Goal: Submit feedback/report problem

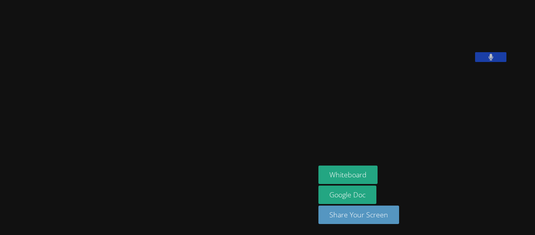
click at [217, 94] on video at bounding box center [157, 102] width 117 height 174
click at [217, 87] on video at bounding box center [157, 102] width 117 height 174
click at [217, 89] on video at bounding box center [157, 102] width 117 height 174
click at [217, 95] on video at bounding box center [157, 102] width 117 height 174
click at [217, 91] on video at bounding box center [157, 102] width 117 height 174
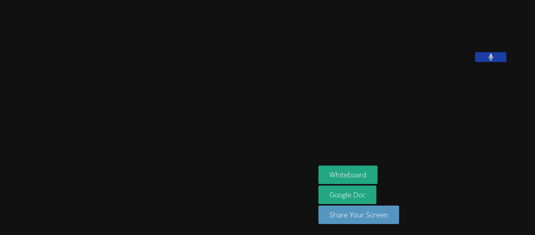
click at [217, 92] on video at bounding box center [157, 102] width 117 height 174
click at [217, 90] on video at bounding box center [157, 102] width 117 height 174
click at [217, 98] on video at bounding box center [157, 102] width 117 height 174
click at [217, 101] on video at bounding box center [157, 102] width 117 height 174
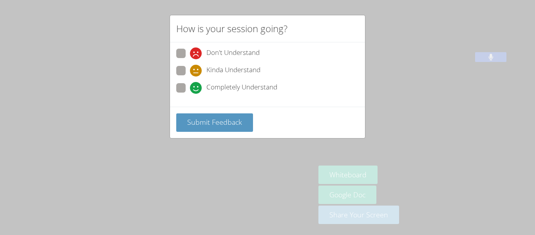
click at [124, 134] on div "How is your session going? Don't Understand Kinda Understand Completely Underst…" at bounding box center [267, 117] width 535 height 235
click at [125, 137] on div "How is your session going? Don't Understand Kinda Understand Completely Underst…" at bounding box center [267, 117] width 535 height 235
click at [190, 59] on span at bounding box center [190, 59] width 0 height 0
click at [190, 55] on input "Don't Understand" at bounding box center [193, 52] width 7 height 7
radio input "true"
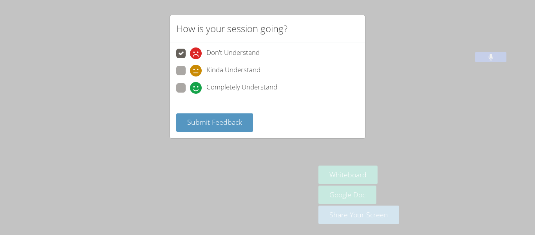
click at [190, 59] on span at bounding box center [190, 59] width 0 height 0
click at [190, 52] on input "Don't Understand" at bounding box center [193, 52] width 7 height 7
click at [190, 59] on span at bounding box center [190, 59] width 0 height 0
click at [190, 49] on input "Don't Understand" at bounding box center [193, 52] width 7 height 7
click at [218, 91] on span "Completely Understand" at bounding box center [241, 88] width 71 height 12
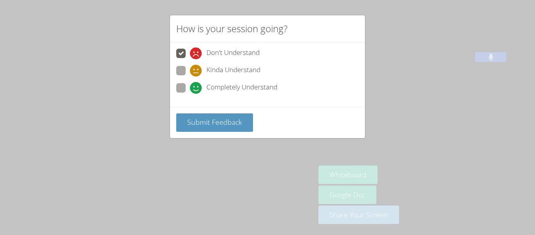
click at [197, 90] on input "Completely Understand" at bounding box center [193, 86] width 7 height 7
radio input "true"
click at [217, 127] on span "Submit Feedback" at bounding box center [214, 121] width 55 height 9
